Goal: Information Seeking & Learning: Learn about a topic

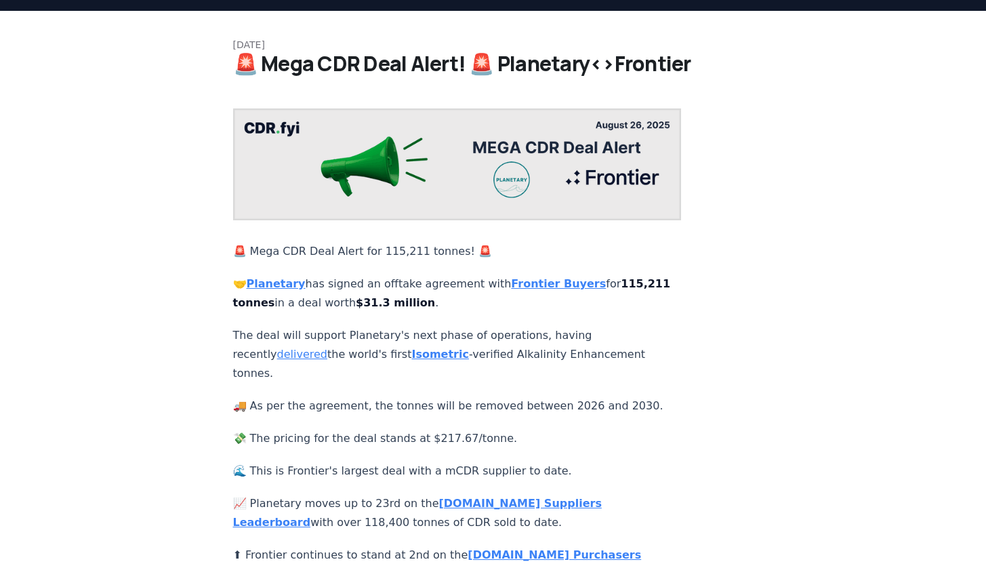
scroll to position [45, 0]
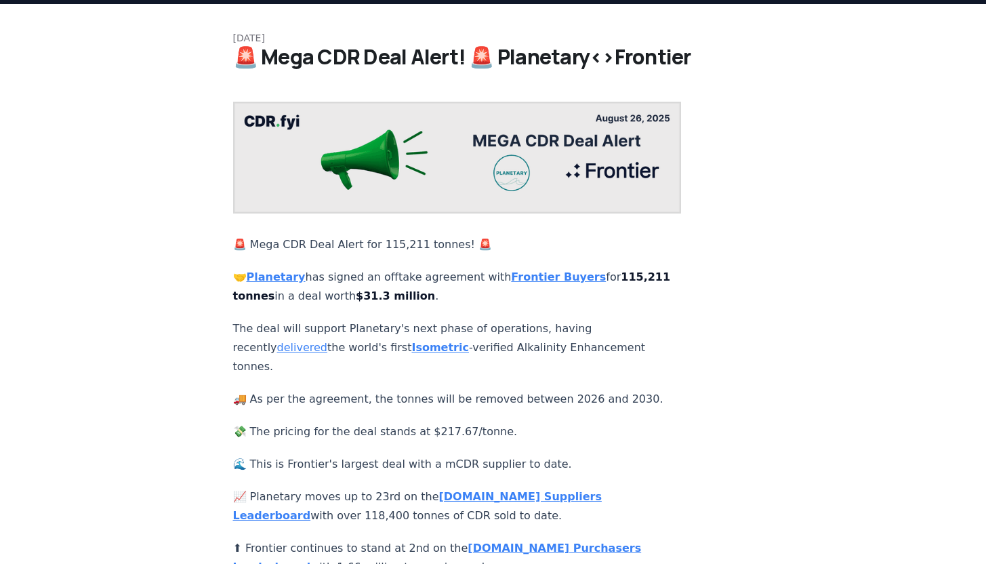
click at [287, 277] on strong "Planetary" at bounding box center [276, 276] width 59 height 13
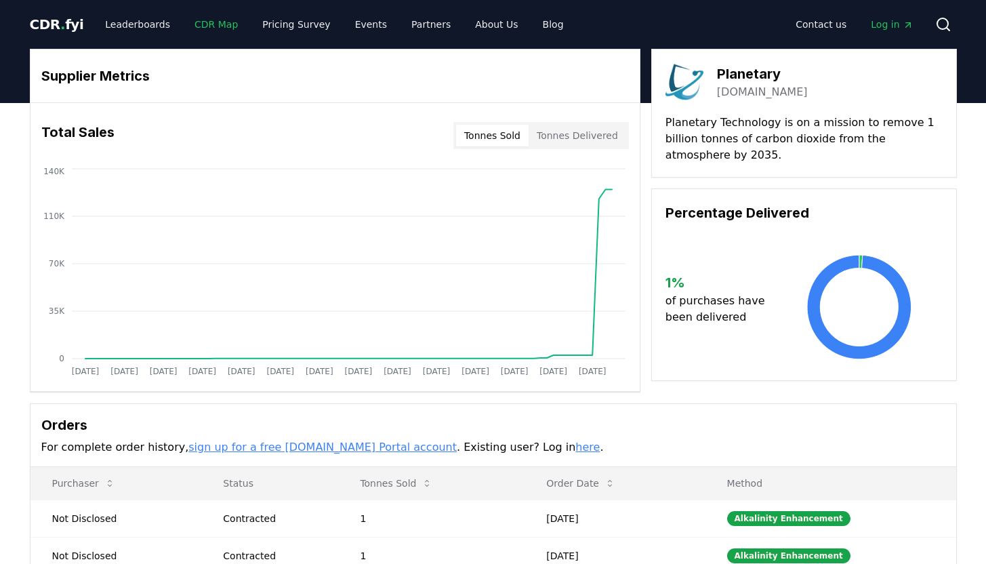
click at [199, 24] on link "CDR Map" at bounding box center [216, 24] width 65 height 24
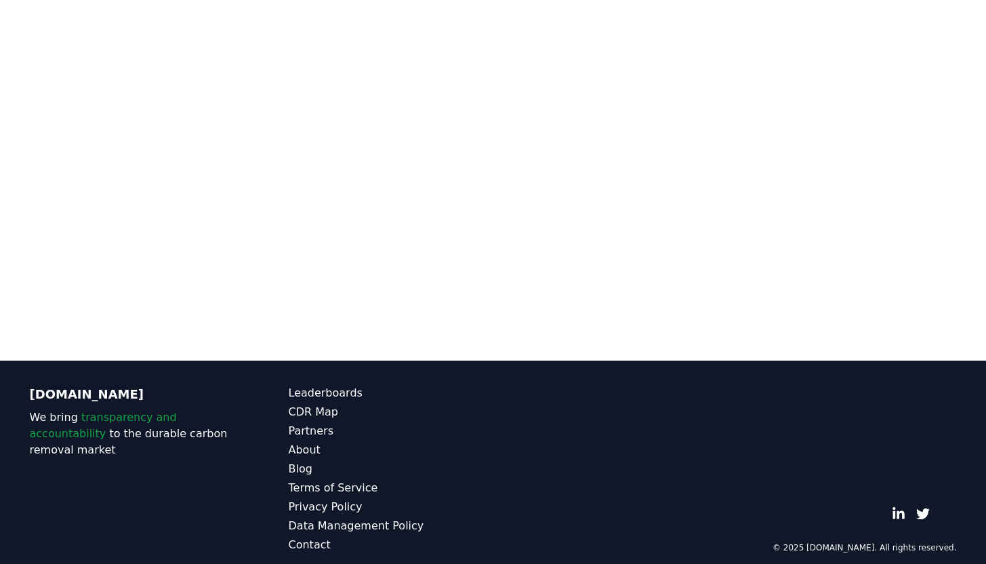
scroll to position [266, 0]
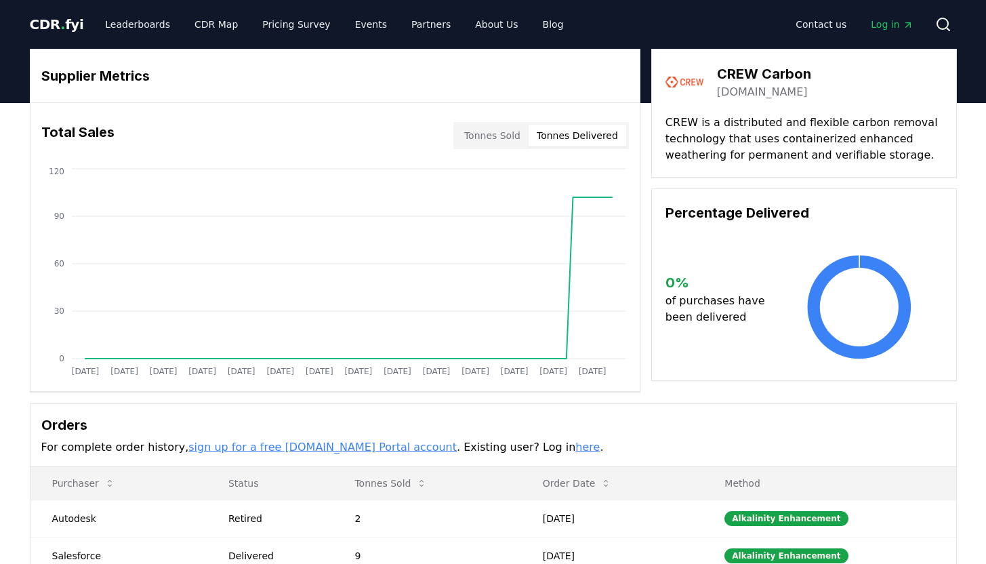
click at [591, 132] on button "Tonnes Delivered" at bounding box center [578, 136] width 98 height 22
click at [571, 135] on button "Tonnes Delivered" at bounding box center [578, 136] width 98 height 22
click at [169, 27] on link "Leaderboards" at bounding box center [137, 24] width 87 height 24
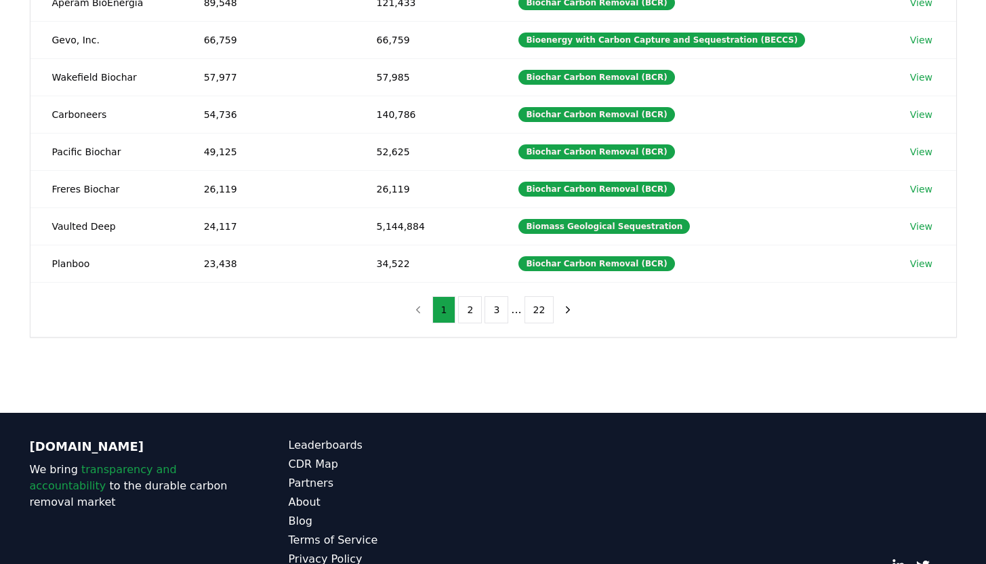
scroll to position [374, 0]
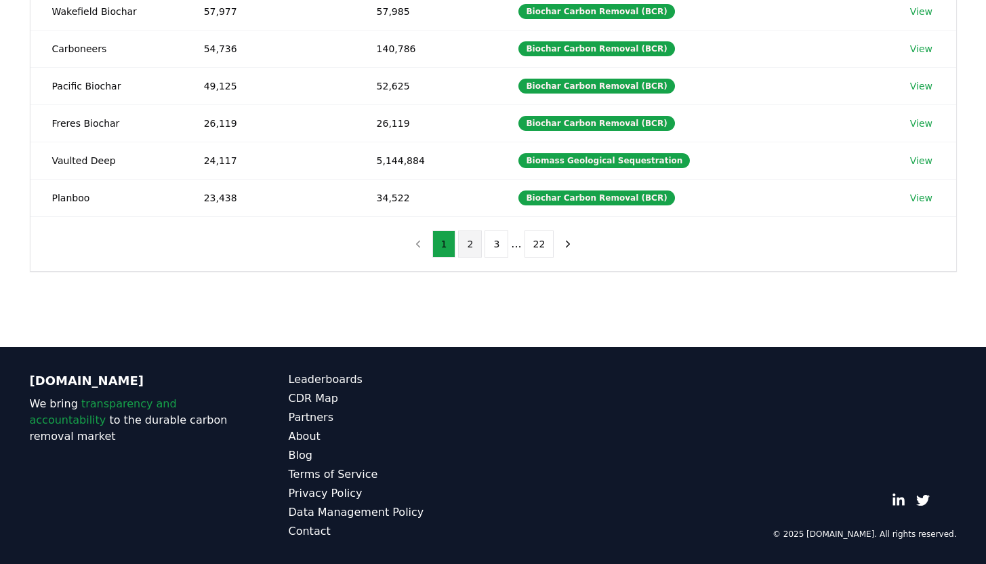
click at [471, 244] on button "2" at bounding box center [470, 243] width 24 height 27
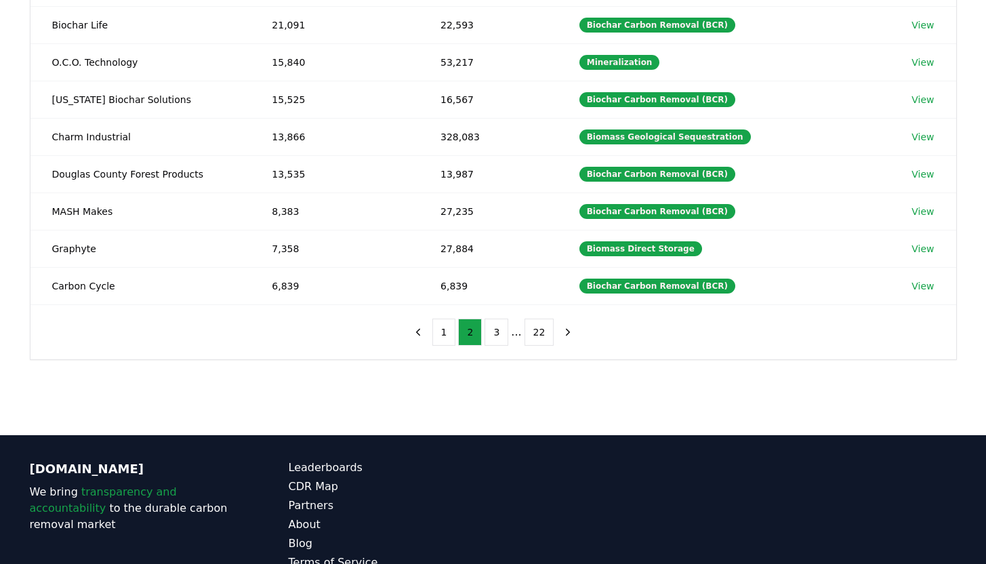
scroll to position [309, 0]
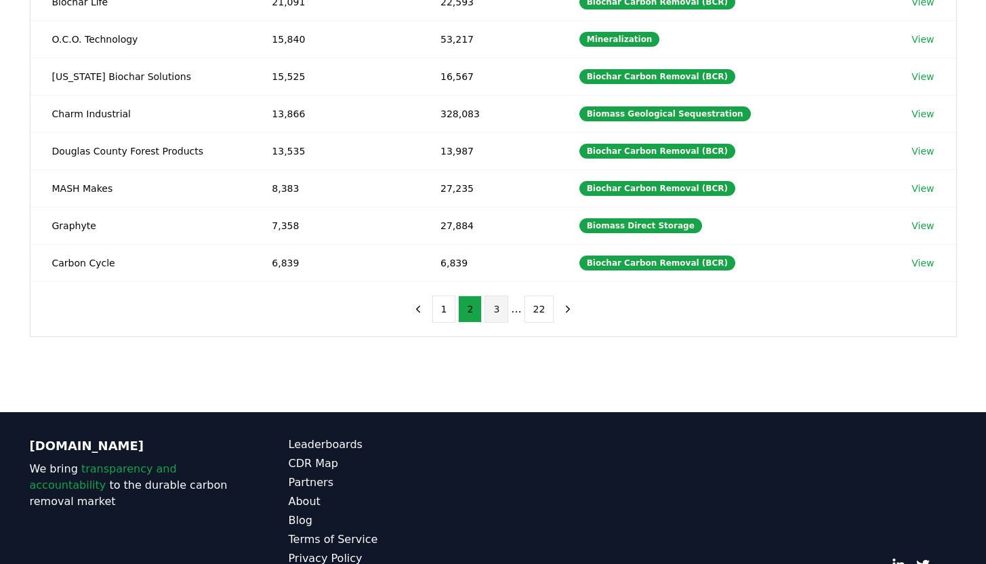
click at [496, 303] on button "3" at bounding box center [497, 309] width 24 height 27
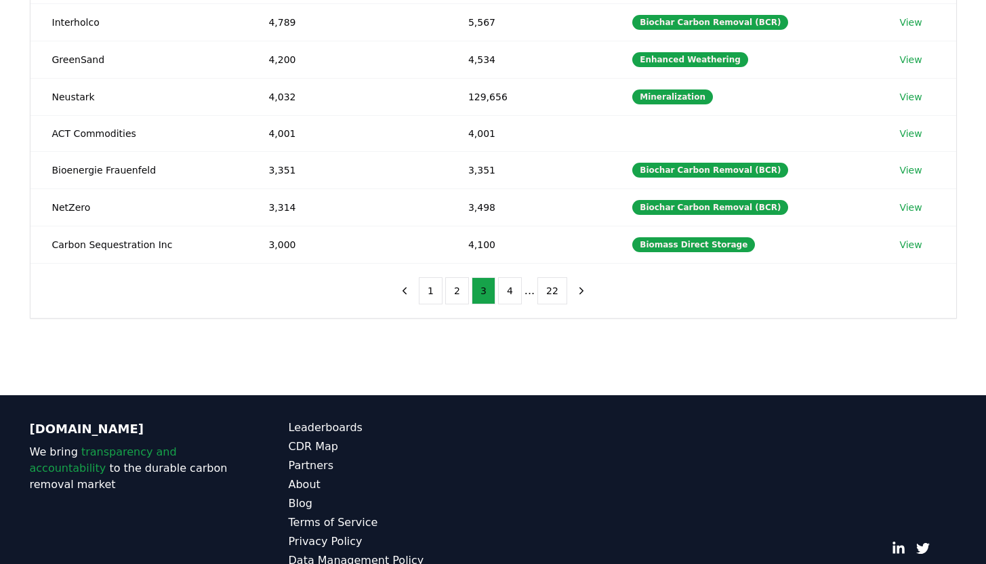
scroll to position [333, 0]
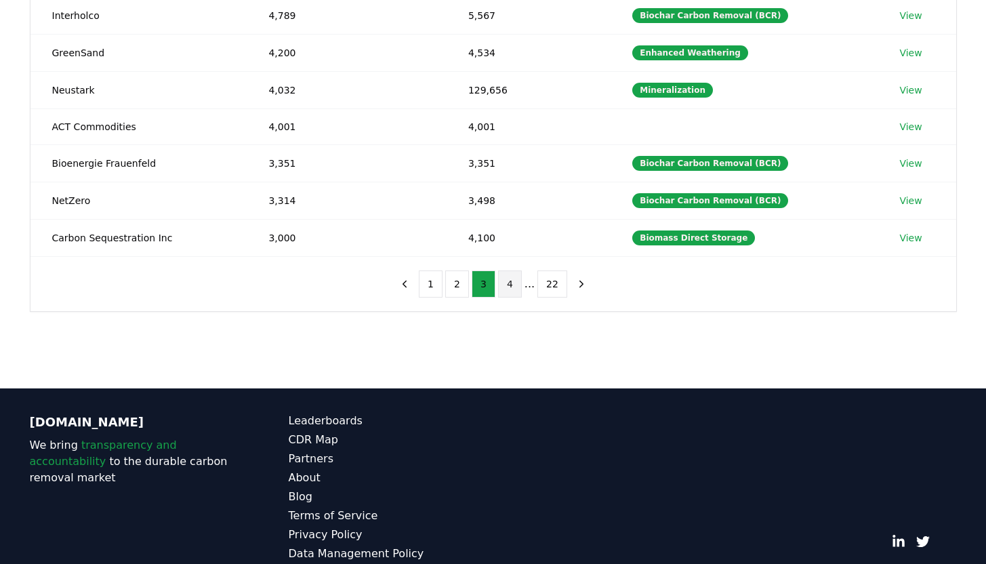
click at [516, 283] on button "4" at bounding box center [510, 283] width 24 height 27
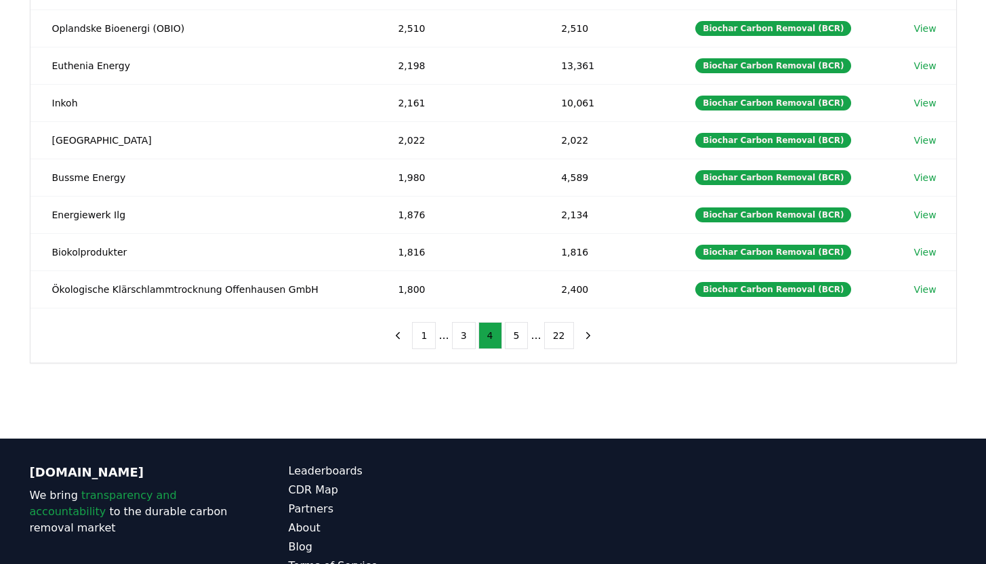
scroll to position [374, 0]
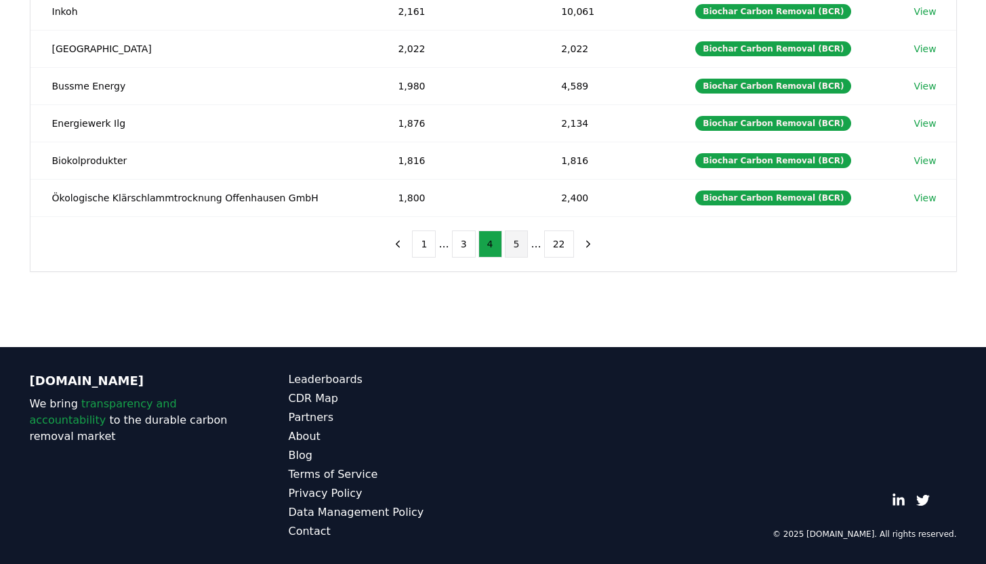
click at [519, 244] on button "5" at bounding box center [517, 243] width 24 height 27
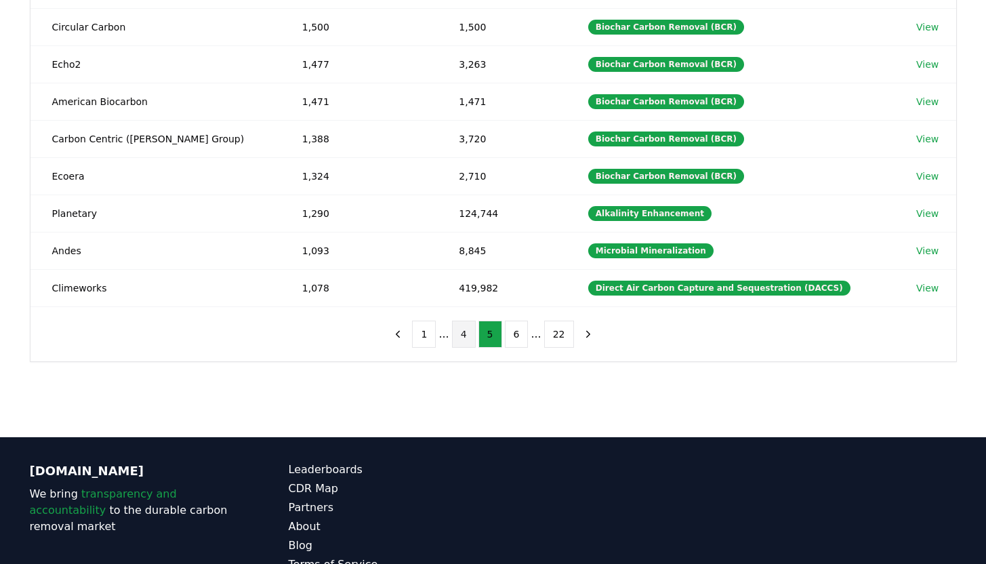
scroll to position [304, 0]
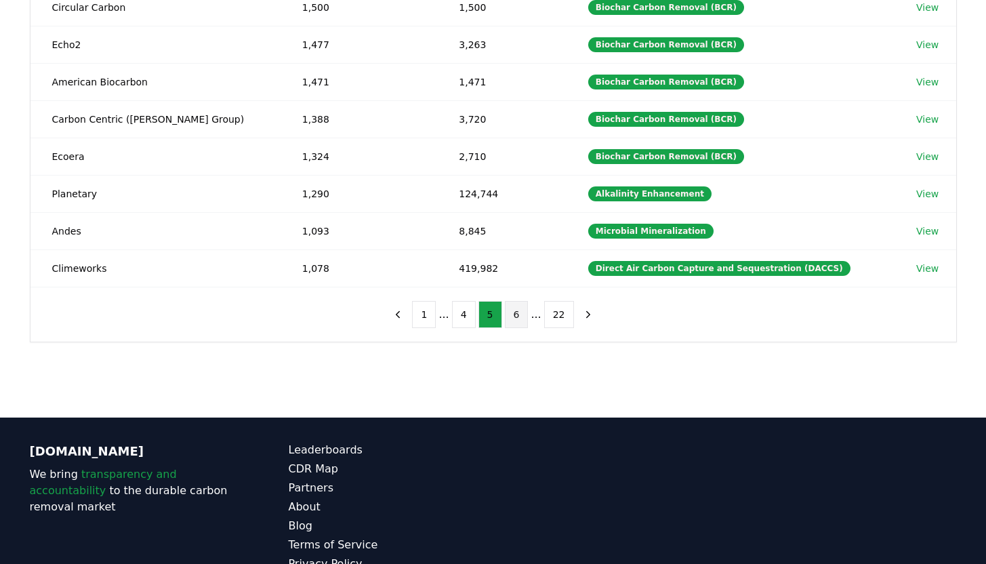
click at [514, 310] on button "6" at bounding box center [517, 314] width 24 height 27
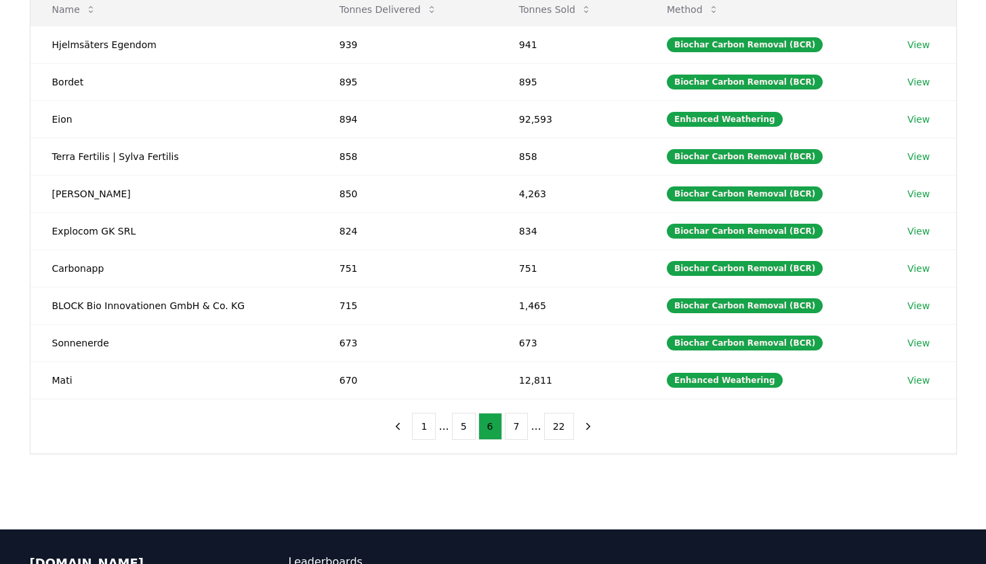
scroll to position [364, 0]
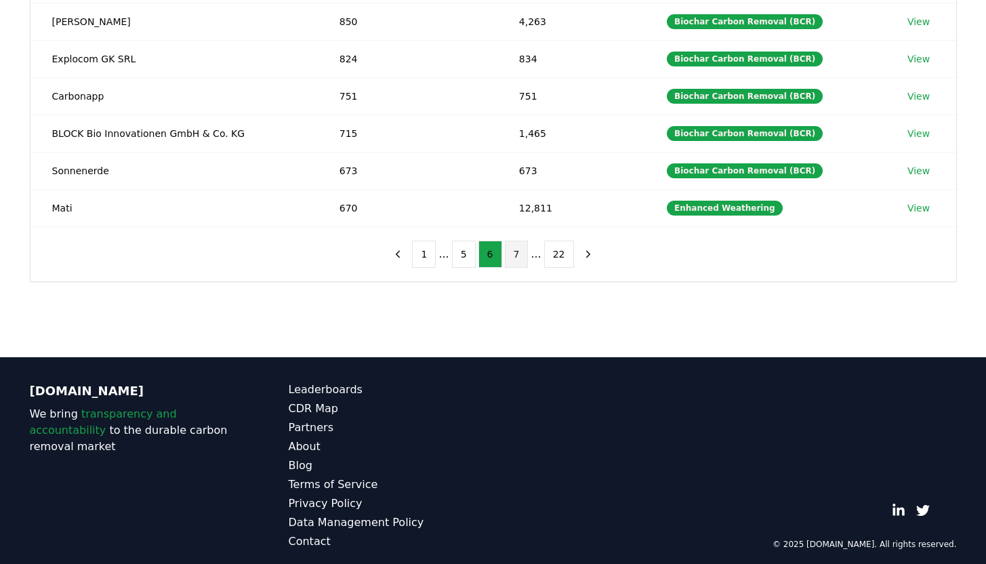
click at [519, 264] on button "7" at bounding box center [517, 254] width 24 height 27
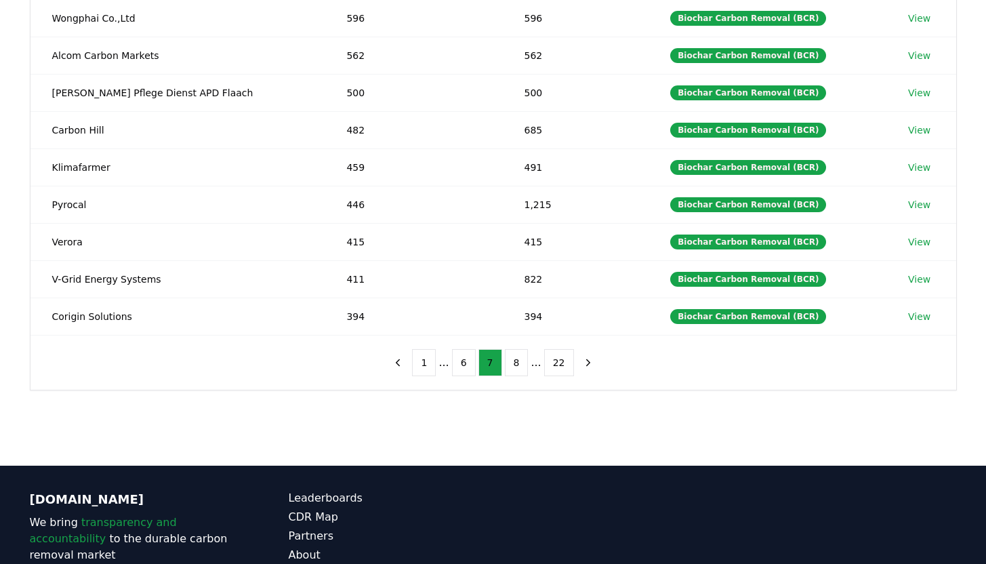
scroll to position [275, 0]
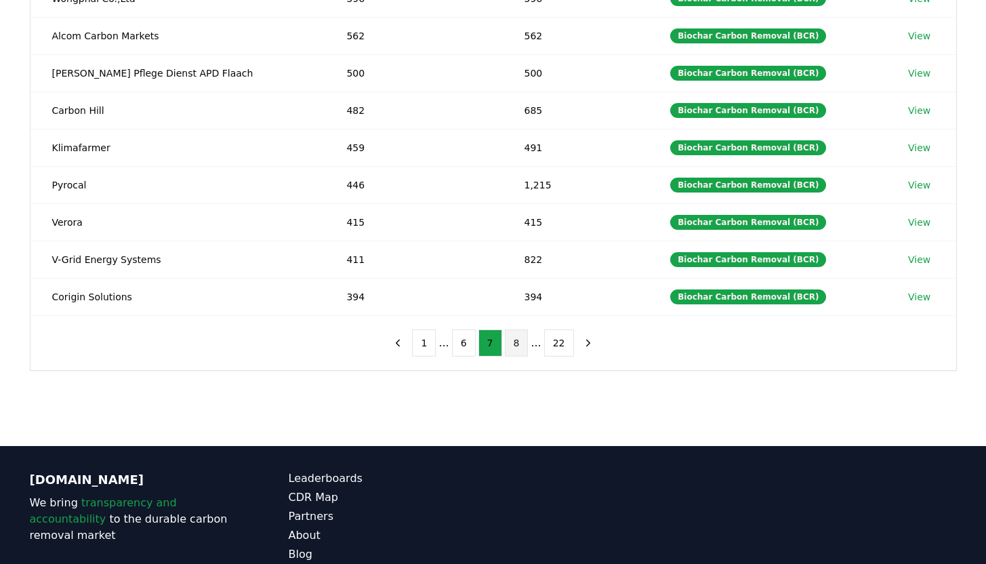
click at [522, 338] on button "8" at bounding box center [517, 342] width 24 height 27
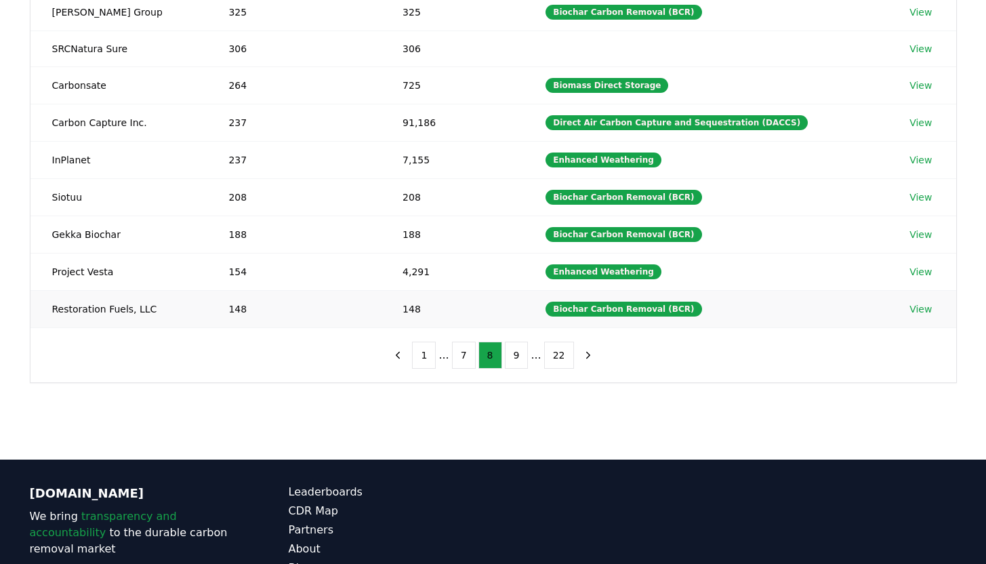
scroll to position [286, 0]
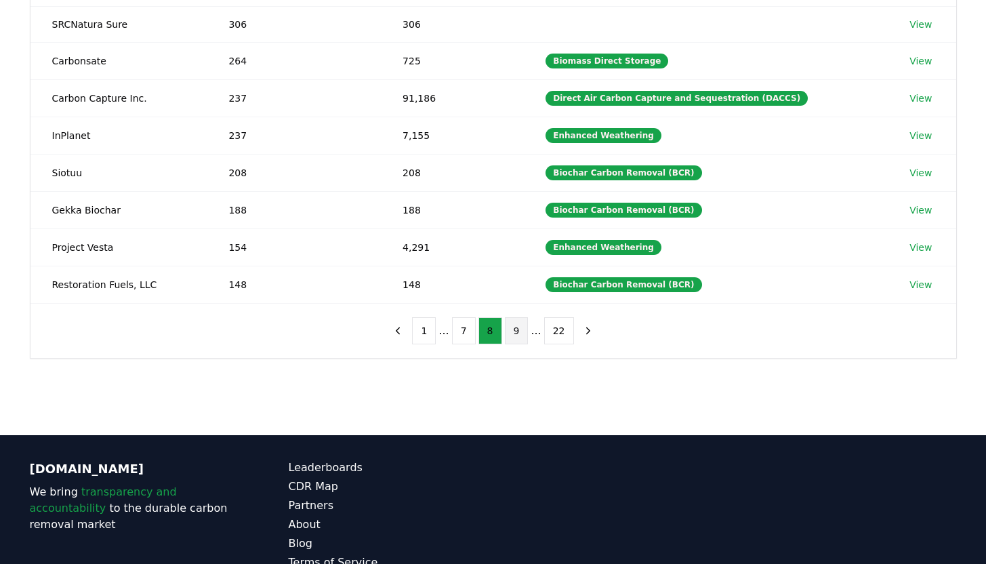
click at [512, 336] on button "9" at bounding box center [517, 330] width 24 height 27
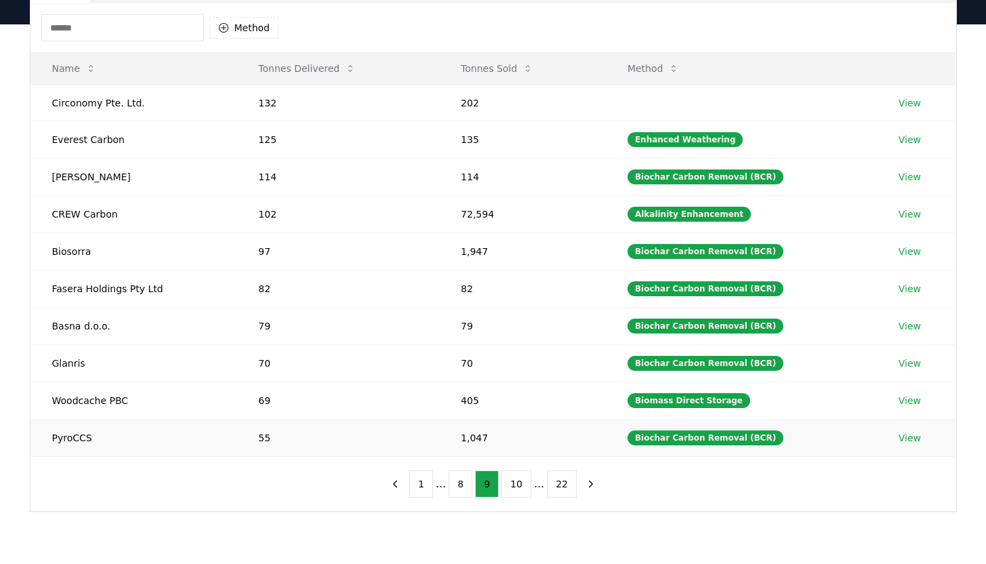
scroll to position [139, 0]
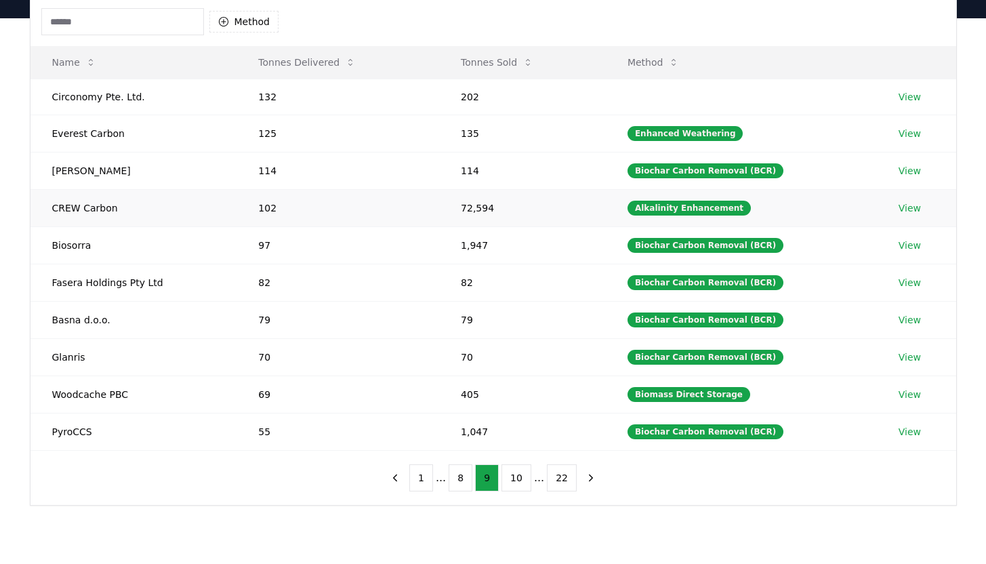
click at [353, 203] on td "102" at bounding box center [338, 207] width 203 height 37
click at [907, 207] on link "View" at bounding box center [910, 208] width 22 height 14
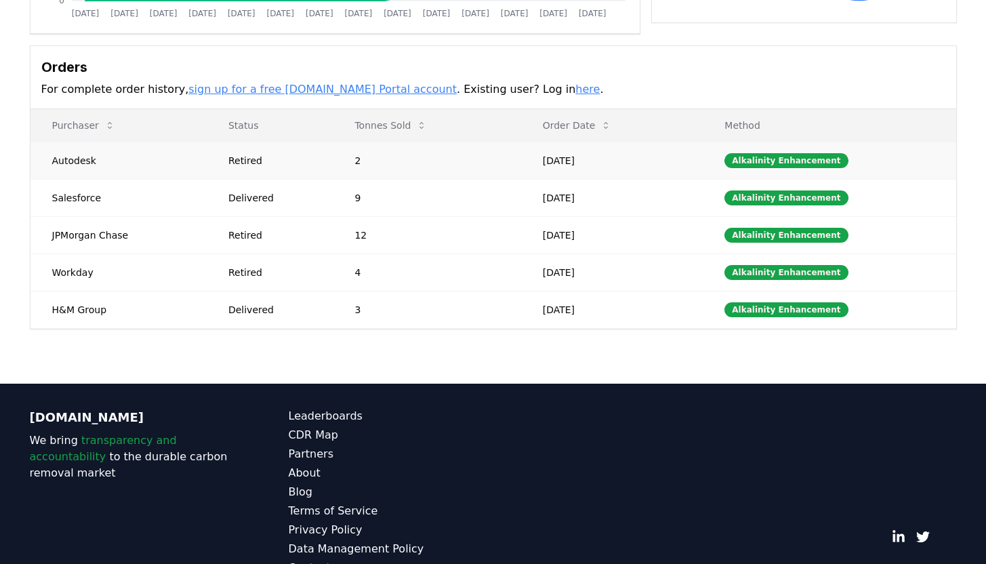
scroll to position [362, 0]
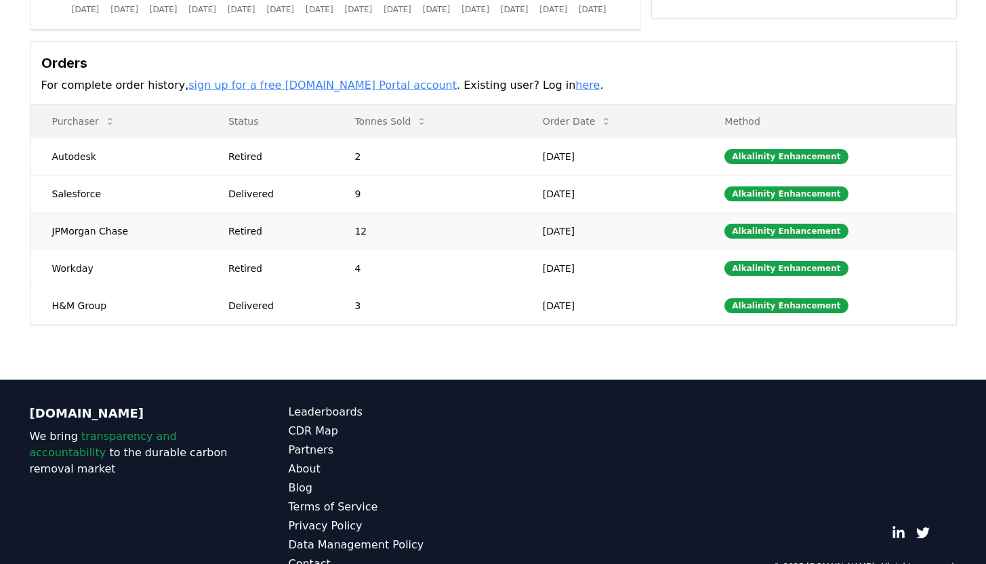
click at [646, 226] on td "[DATE]" at bounding box center [612, 230] width 182 height 37
click at [785, 234] on div "Alkalinity Enhancement" at bounding box center [786, 231] width 123 height 15
